Goal: Find specific page/section: Find specific page/section

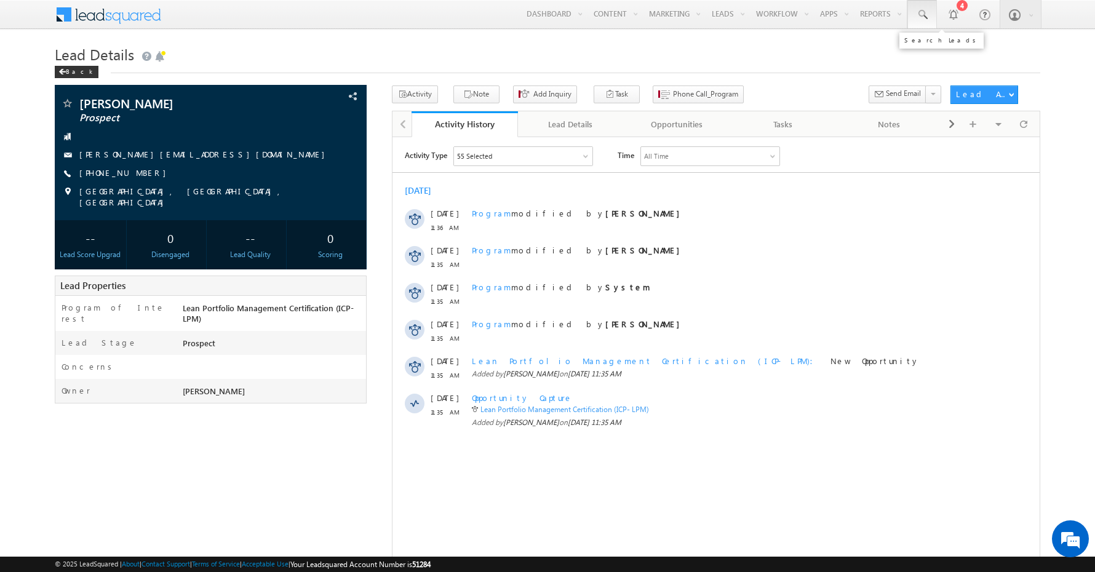
click at [923, 15] on span at bounding box center [922, 15] width 12 height 12
paste input "8950211434"
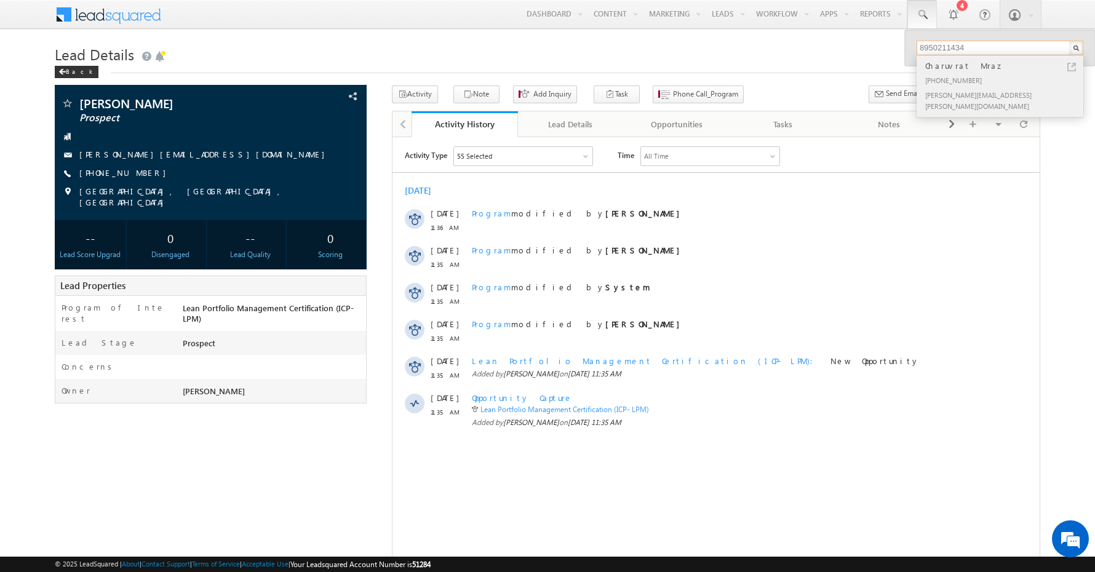
type input "8950211434"
click at [1013, 68] on div "Charuvrat Mraz" at bounding box center [1005, 66] width 165 height 14
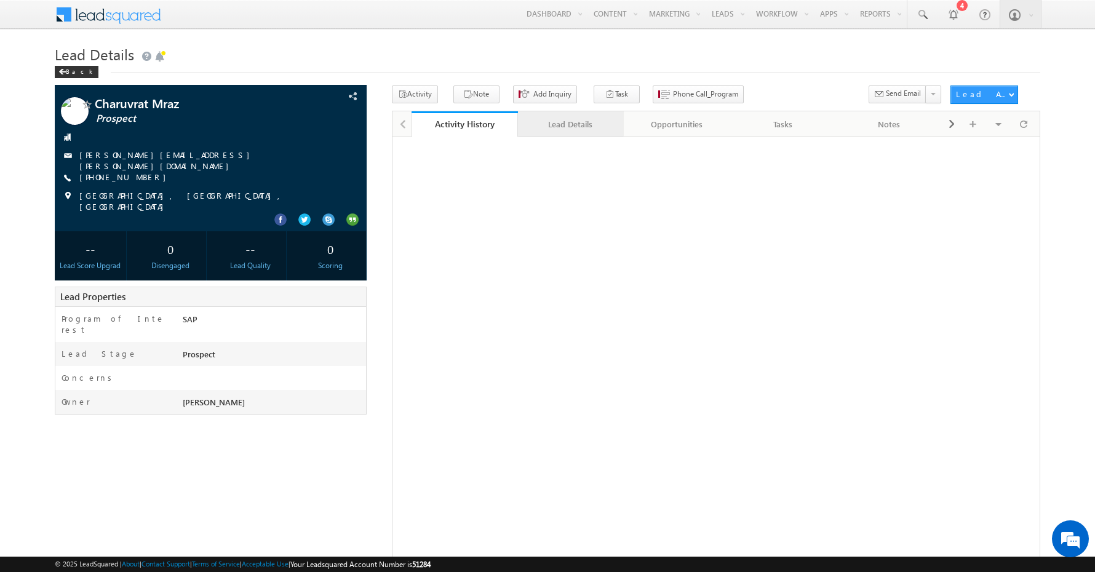
click at [582, 132] on div "Lead Details" at bounding box center [570, 124] width 85 height 15
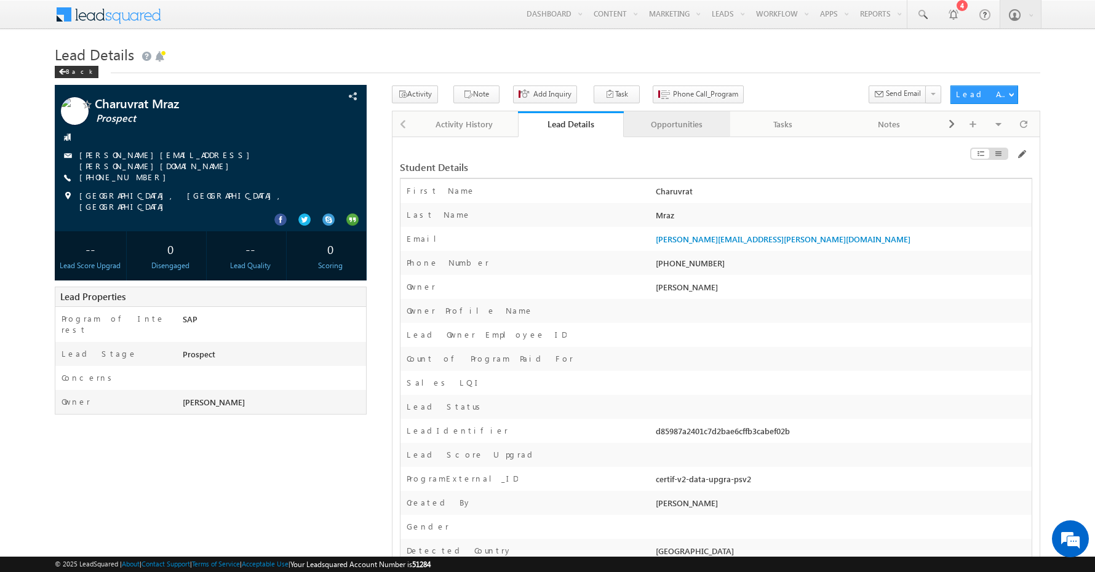
click at [671, 129] on div "Opportunities" at bounding box center [676, 124] width 85 height 15
